Goal: Information Seeking & Learning: Learn about a topic

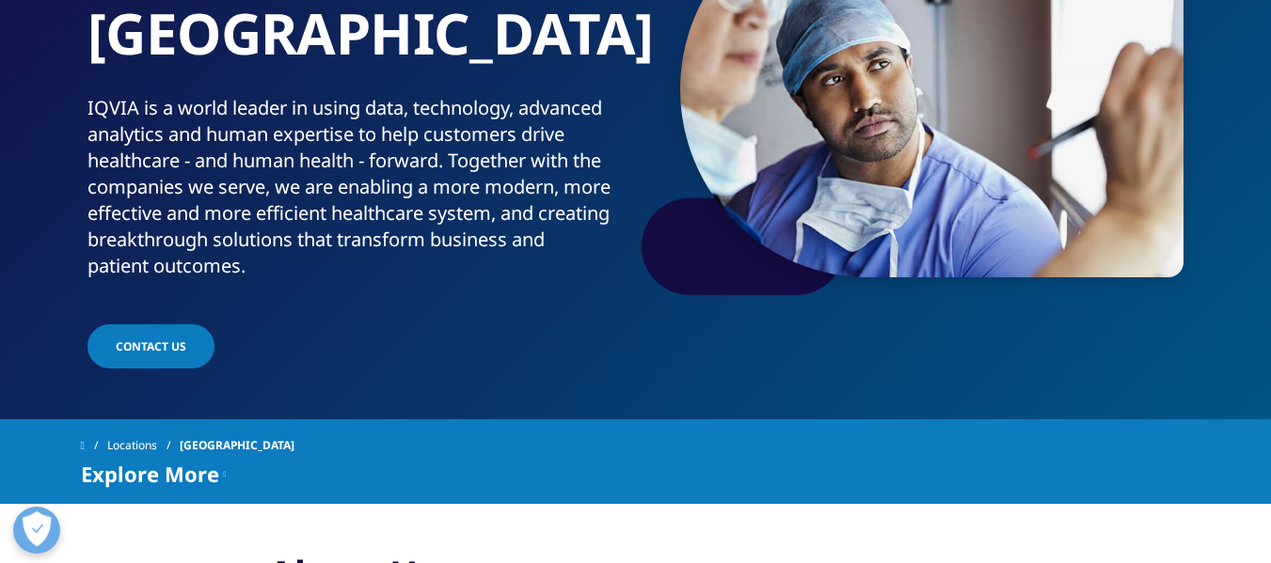
scroll to position [282, 0]
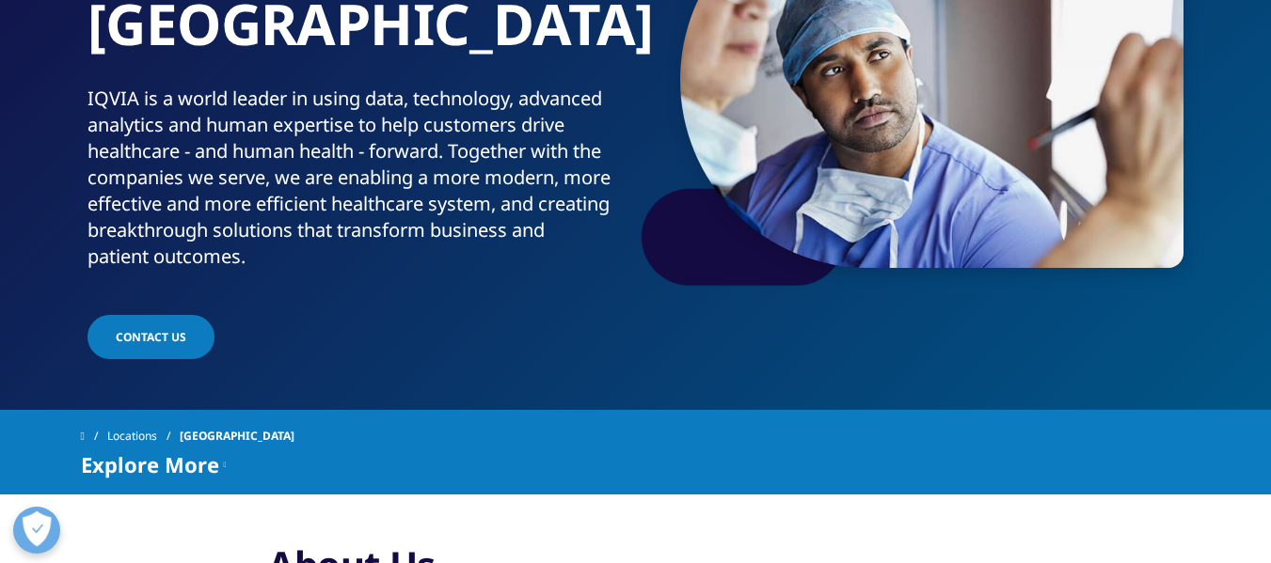
click at [227, 453] on icon at bounding box center [225, 464] width 3 height 23
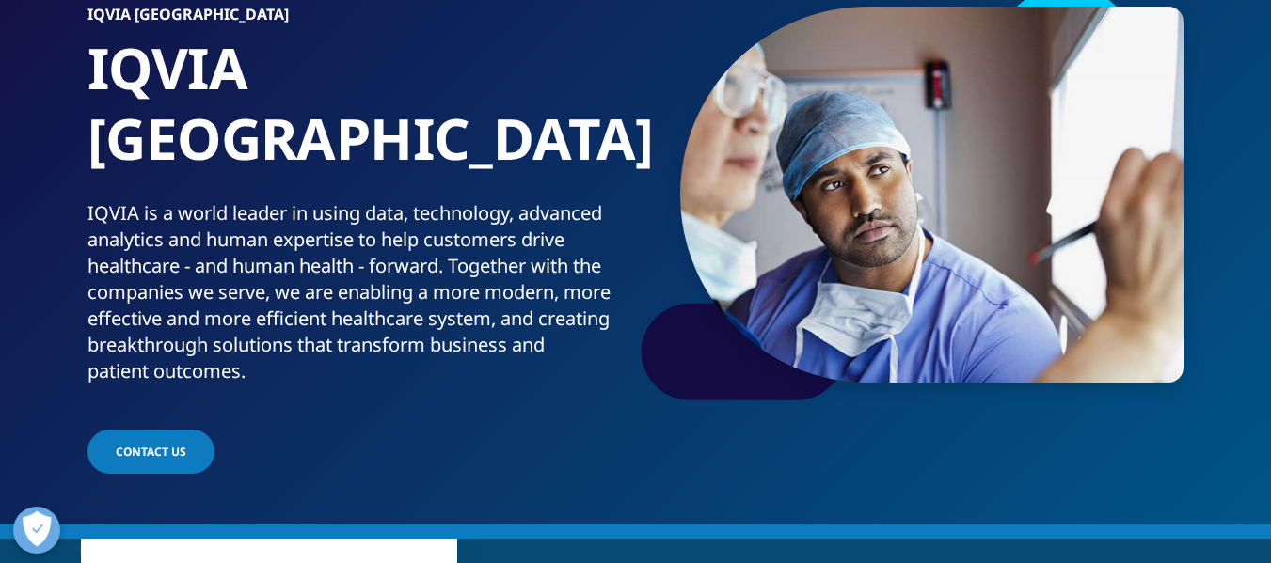
scroll to position [0, 0]
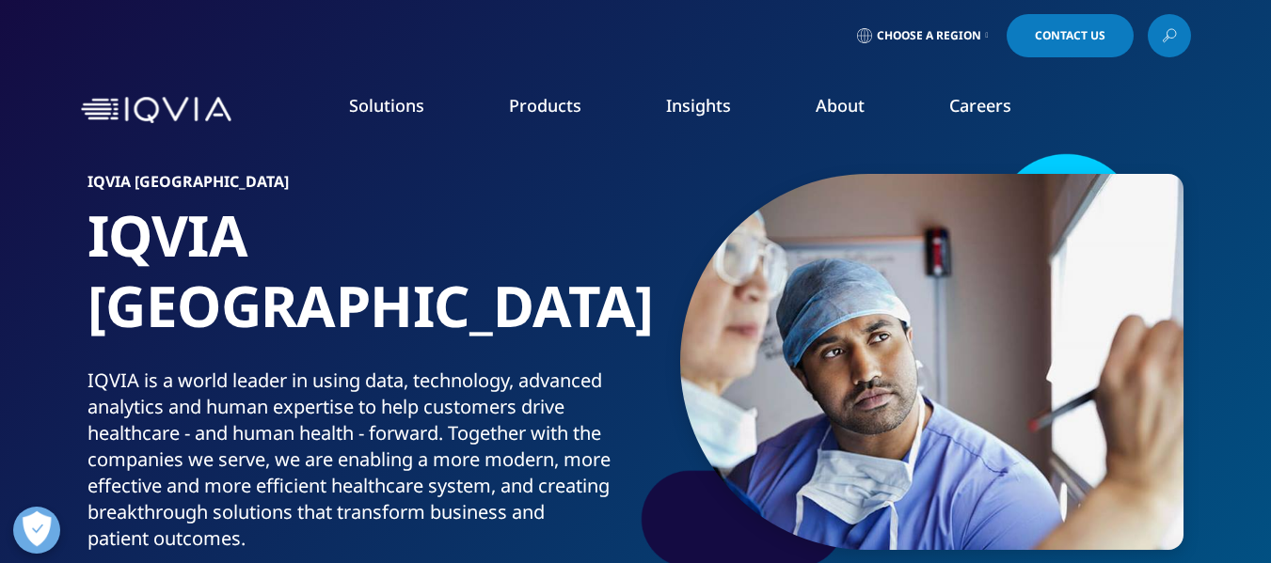
click at [683, 245] on link "News" at bounding box center [805, 253] width 310 height 21
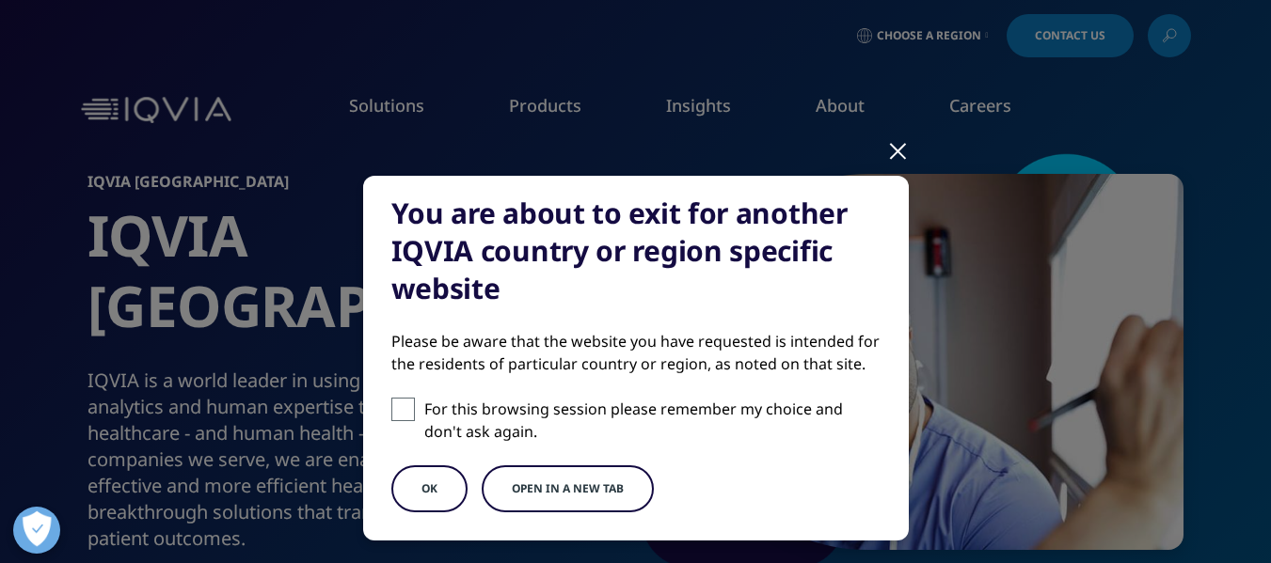
click at [893, 147] on div at bounding box center [898, 150] width 22 height 52
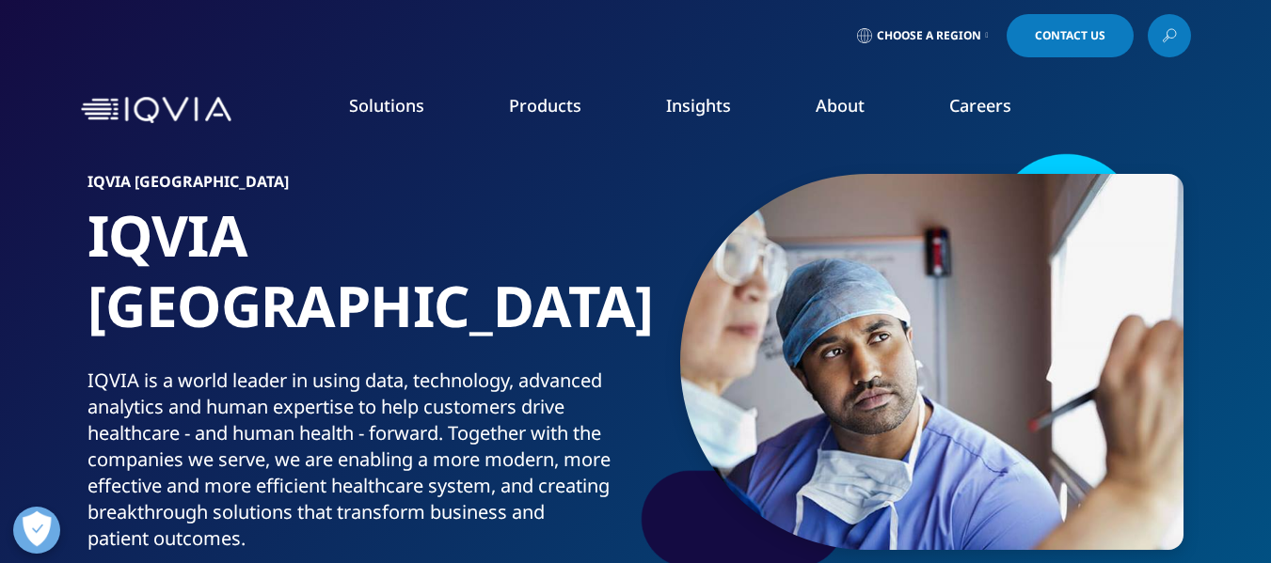
click at [750, 286] on link "Events & Webinars" at bounding box center [805, 288] width 310 height 21
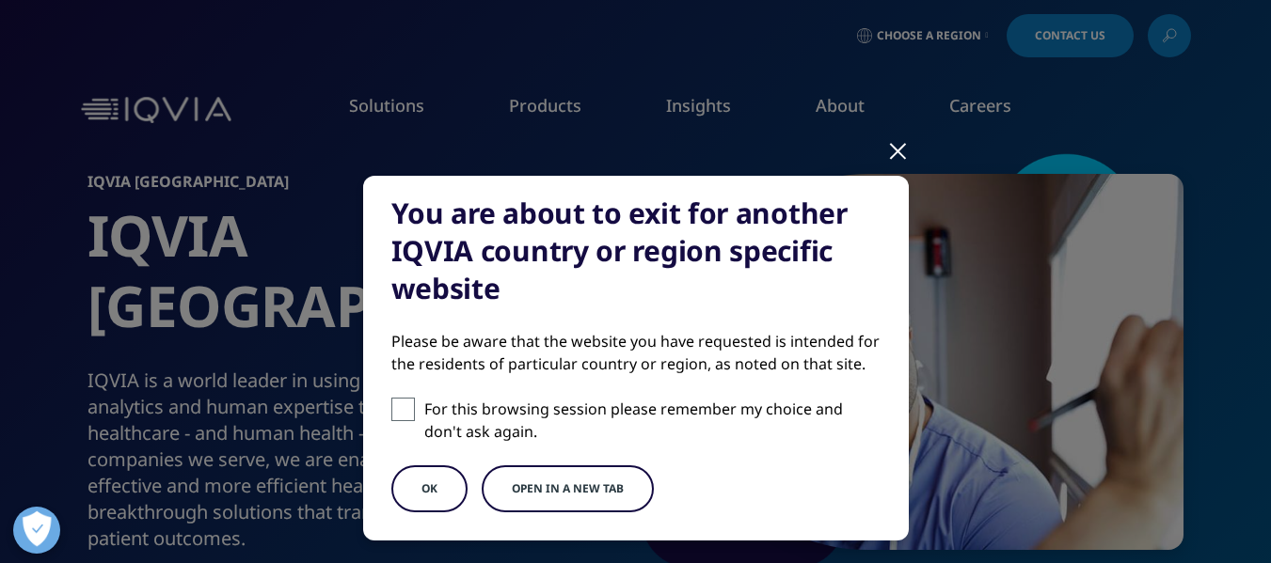
click at [443, 490] on button "OK" at bounding box center [429, 489] width 76 height 47
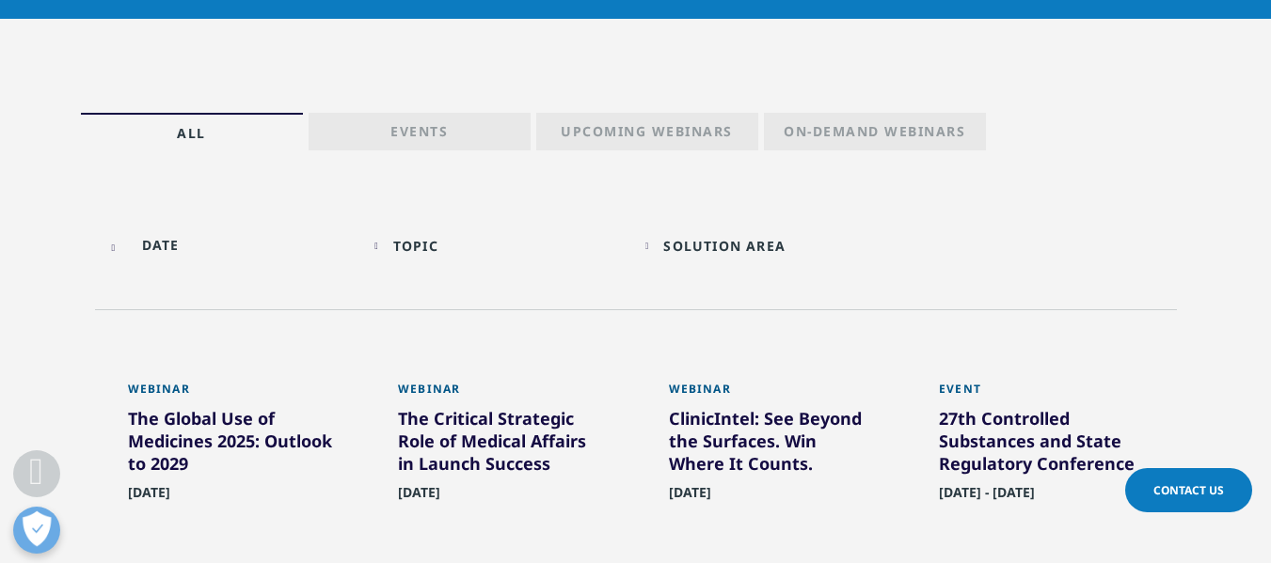
scroll to position [752, 0]
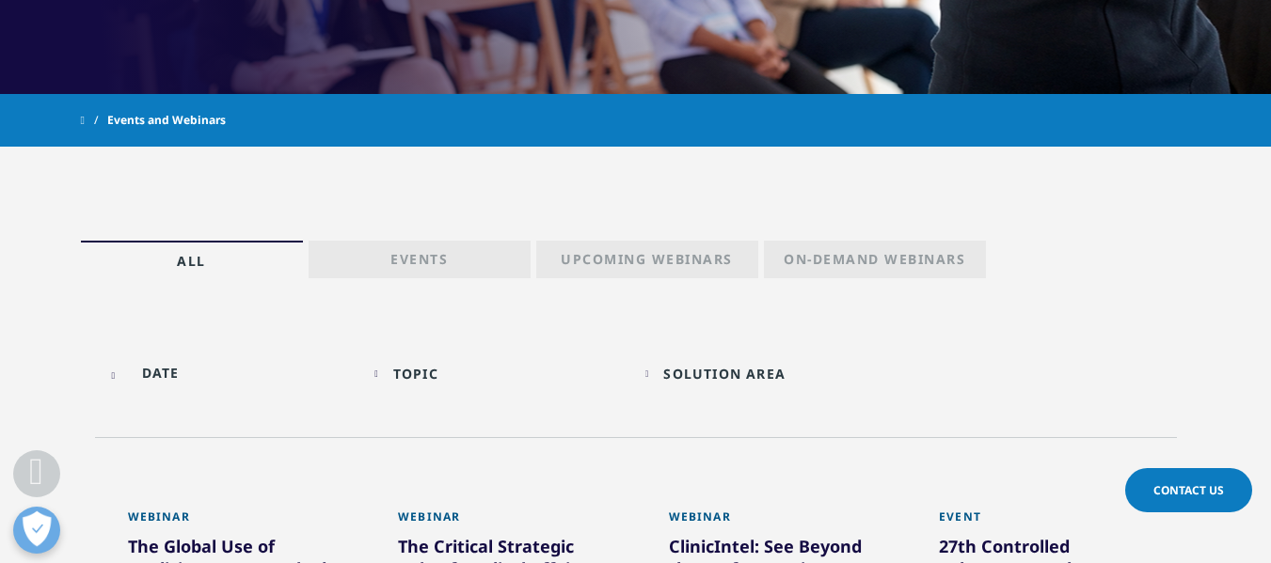
click at [456, 260] on link "Events" at bounding box center [419, 260] width 222 height 38
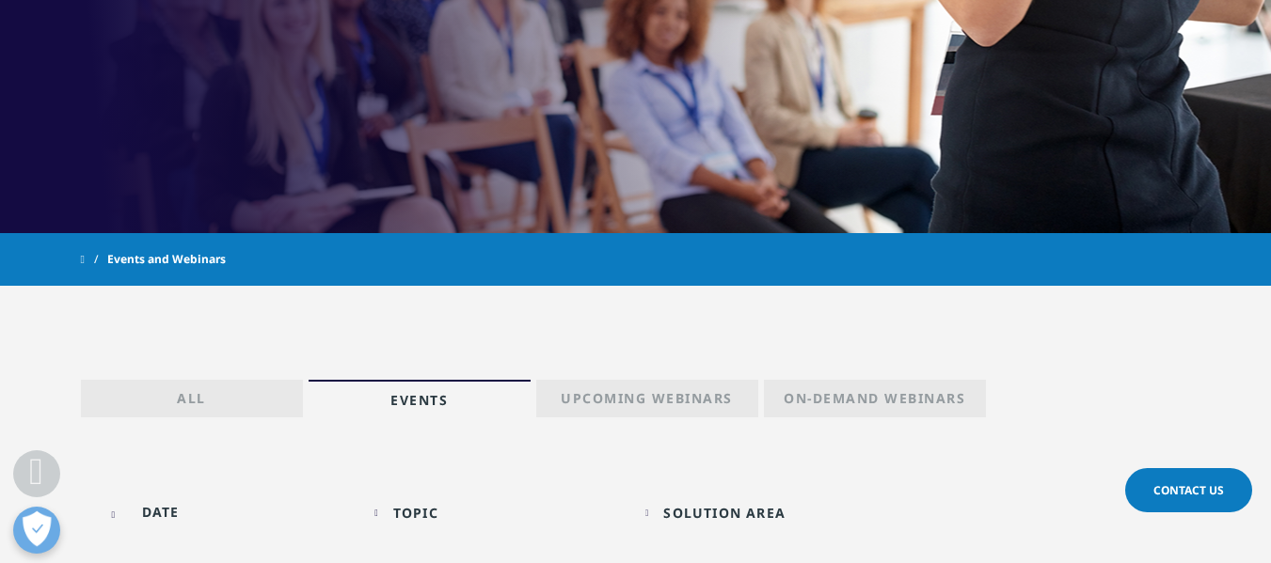
scroll to position [658, 0]
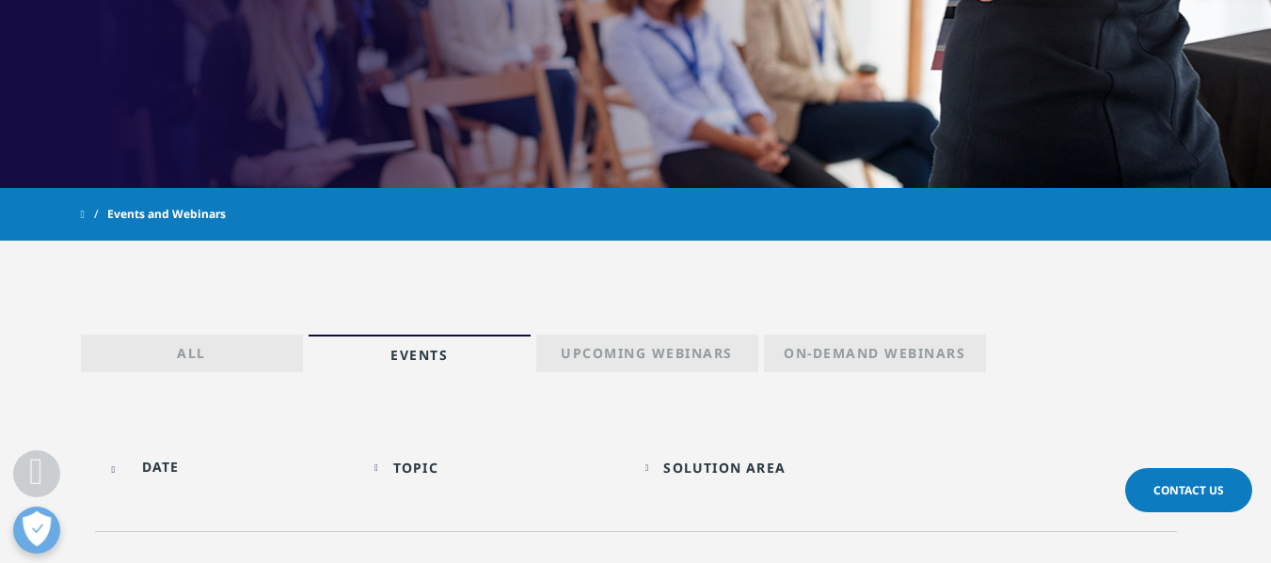
click at [720, 467] on div "Solution Area" at bounding box center [724, 468] width 122 height 18
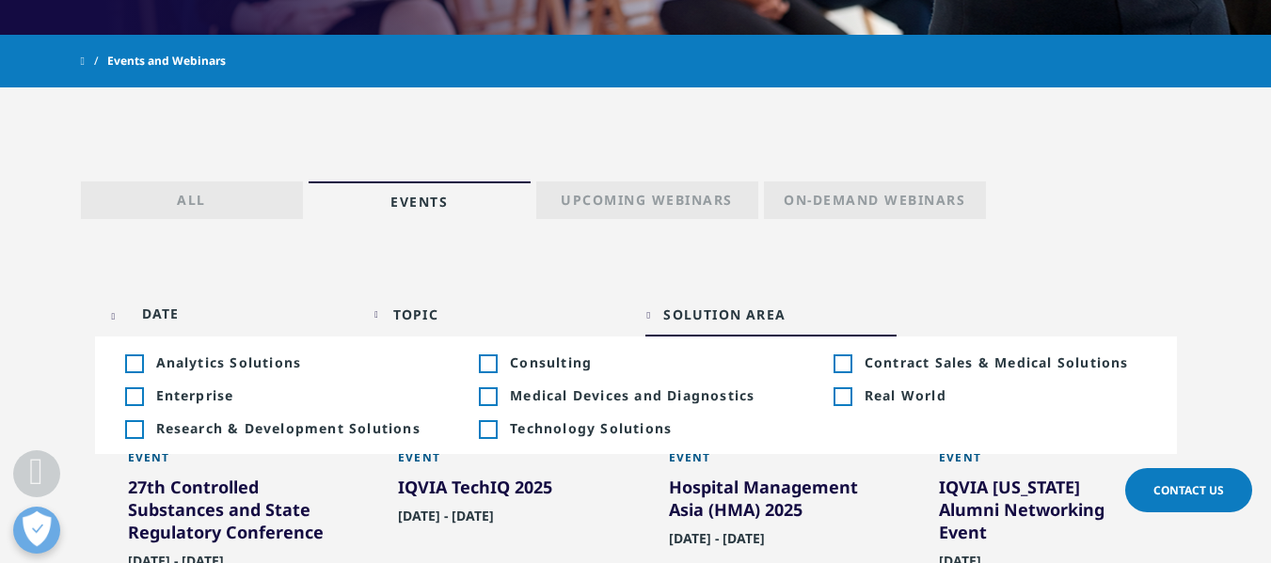
scroll to position [846, 0]
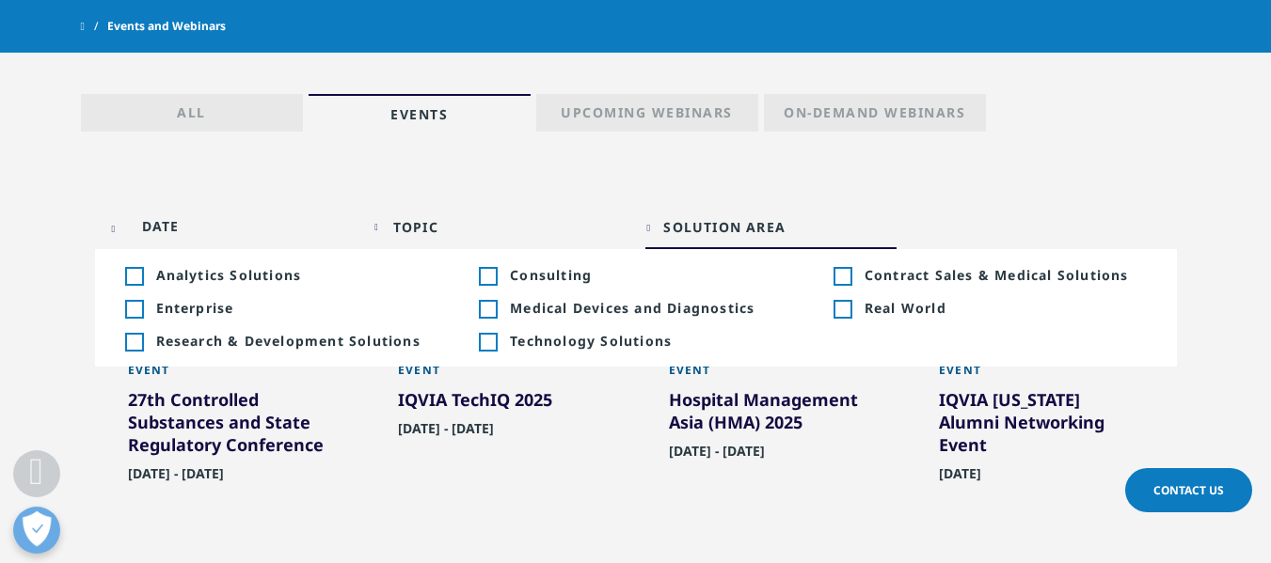
click at [348, 352] on li "Toggle Research & Development Solutions 6 Toggle" at bounding box center [281, 340] width 355 height 33
click at [317, 347] on span "Research & Development Solutions" at bounding box center [297, 341] width 282 height 18
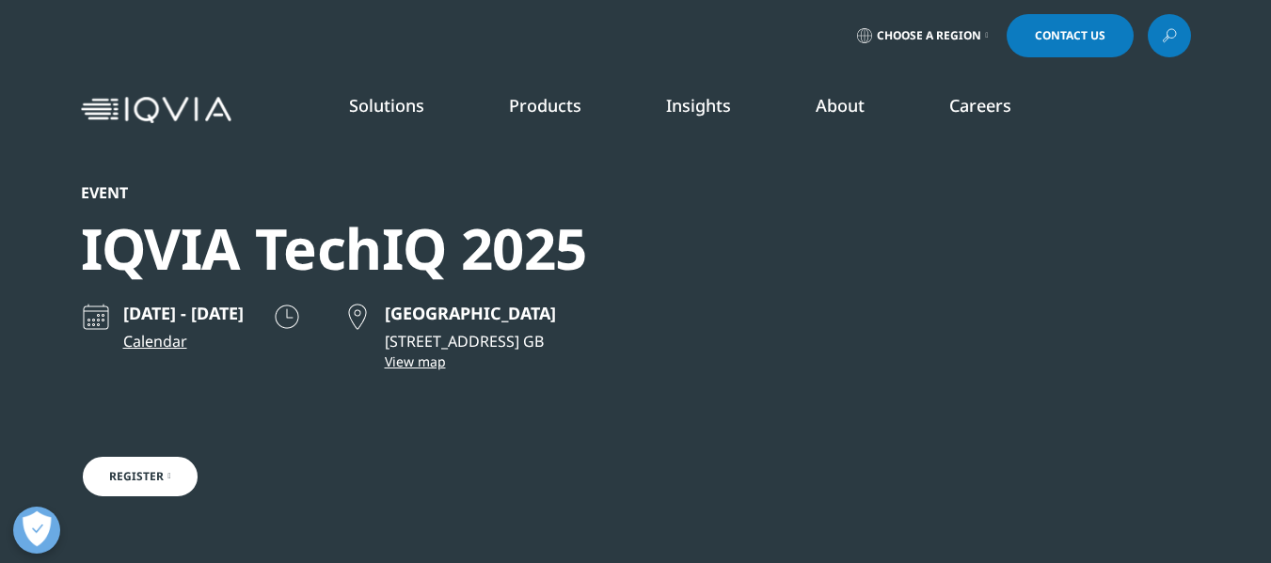
scroll to position [602, 1110]
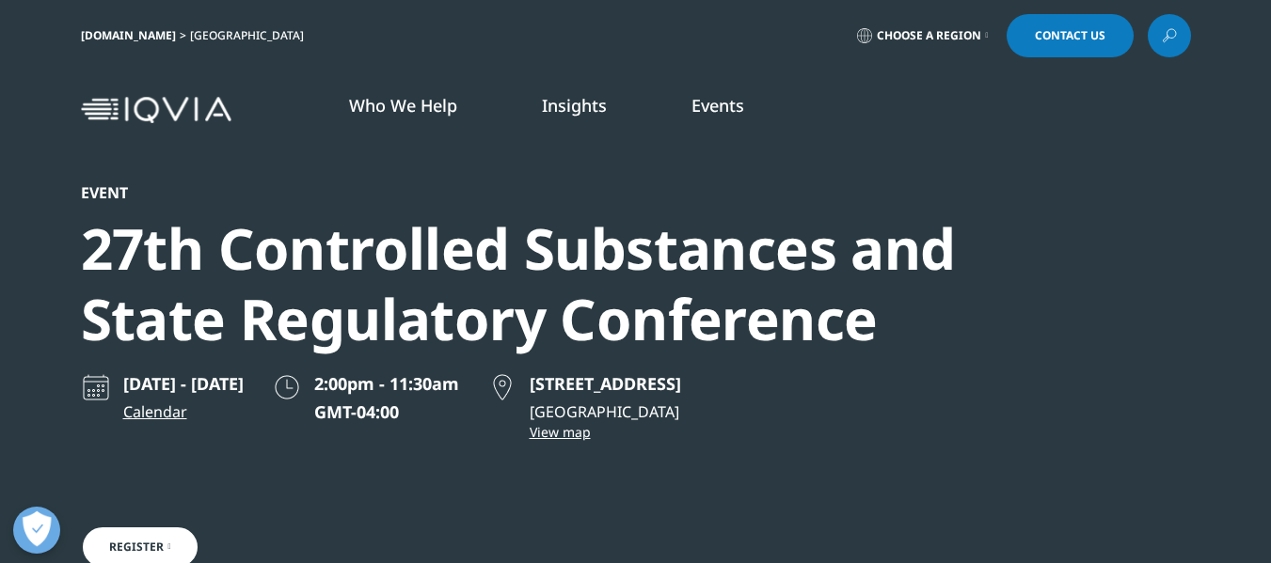
scroll to position [188, 0]
